Goal: Information Seeking & Learning: Learn about a topic

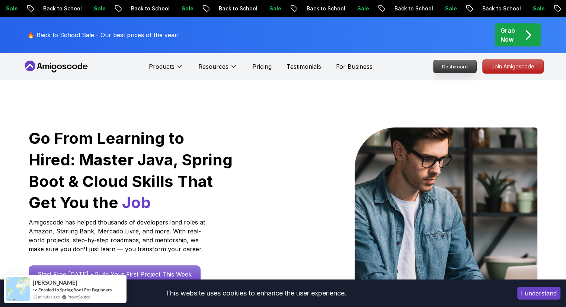
click at [449, 65] on p "Dashboard" at bounding box center [454, 66] width 43 height 13
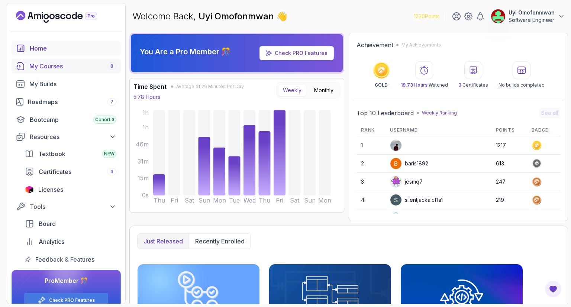
click at [55, 67] on div "My Courses 8" at bounding box center [72, 66] width 87 height 9
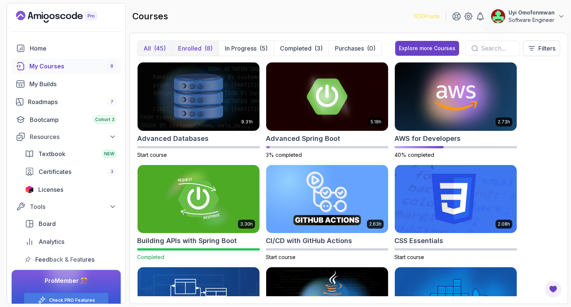
click at [191, 44] on p "Enrolled" at bounding box center [189, 48] width 23 height 9
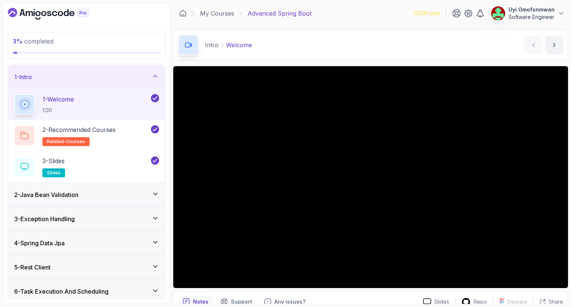
click at [151, 76] on div "1 - Intro" at bounding box center [86, 77] width 145 height 9
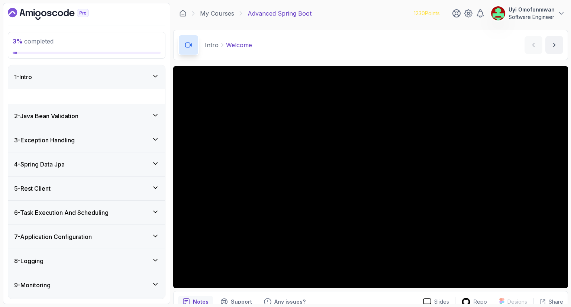
click at [151, 76] on div "1 - Intro" at bounding box center [86, 77] width 145 height 9
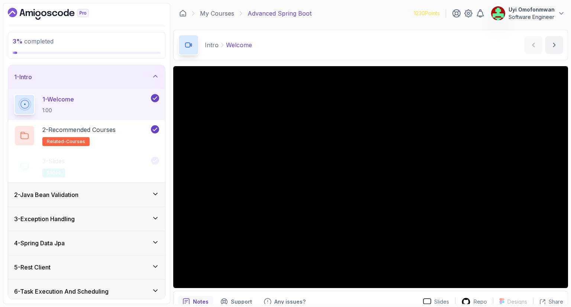
click at [151, 76] on div "1 - Intro" at bounding box center [86, 77] width 145 height 9
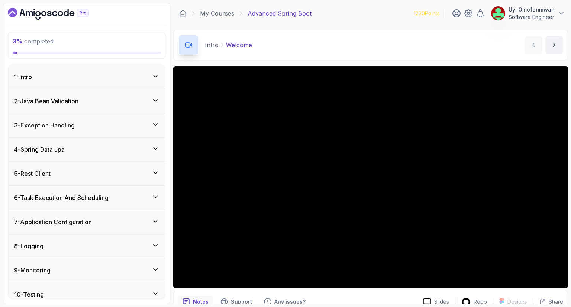
click at [150, 110] on div "2 - Java Bean Validation" at bounding box center [86, 101] width 157 height 24
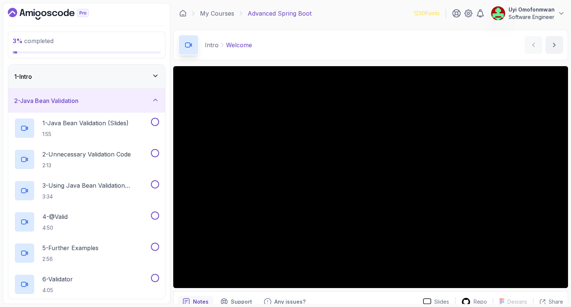
click at [150, 110] on div "2 - Java Bean Validation" at bounding box center [86, 101] width 157 height 24
